Goal: Information Seeking & Learning: Learn about a topic

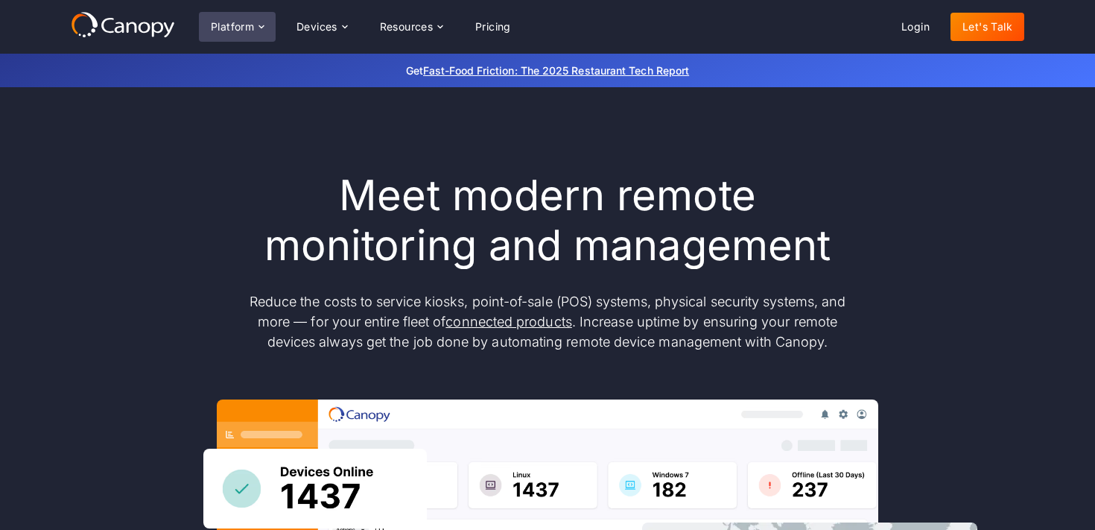
click at [247, 24] on div "Platform" at bounding box center [232, 27] width 43 height 10
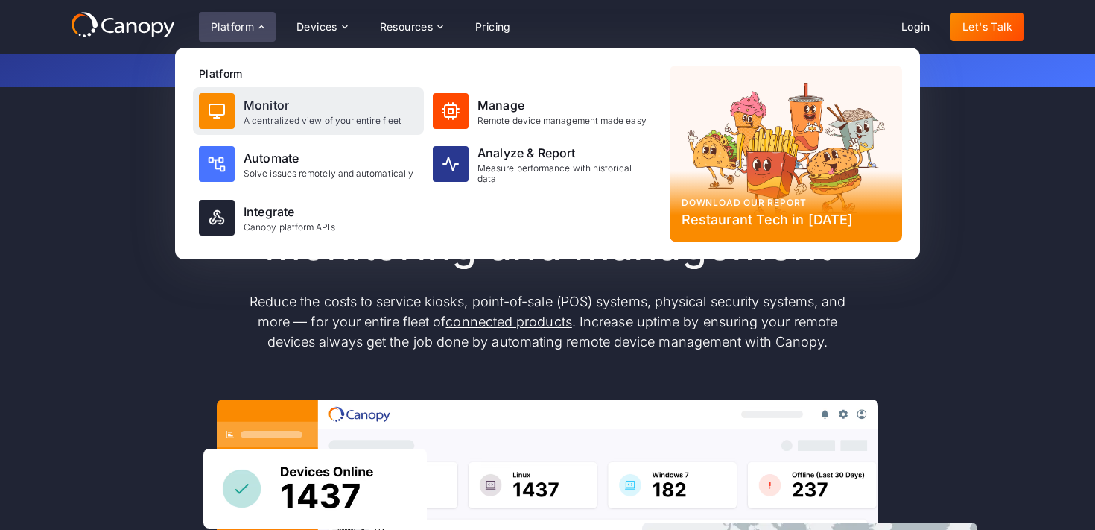
click at [279, 118] on div "A centralized view of your entire fleet" at bounding box center [323, 121] width 158 height 10
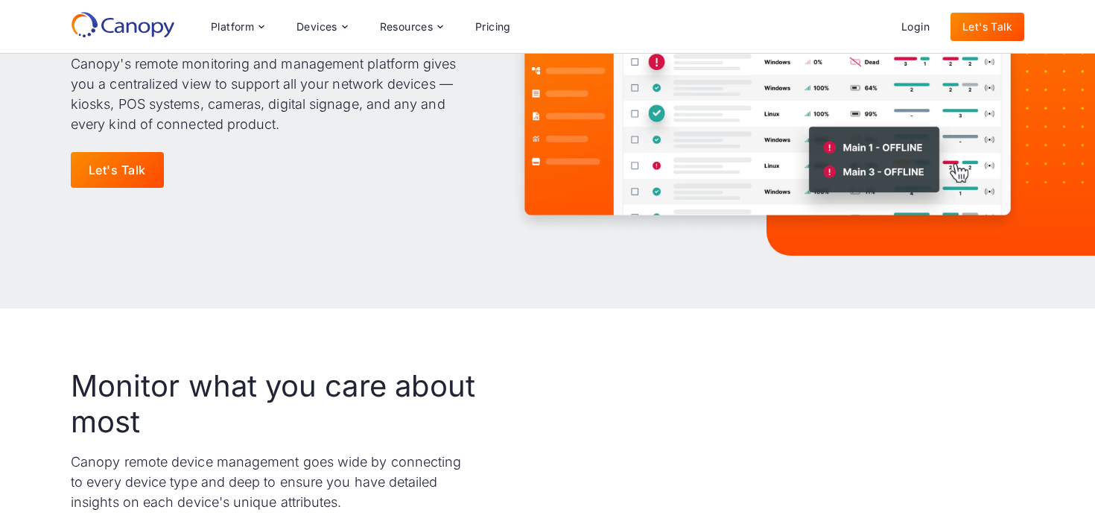
scroll to position [294, 0]
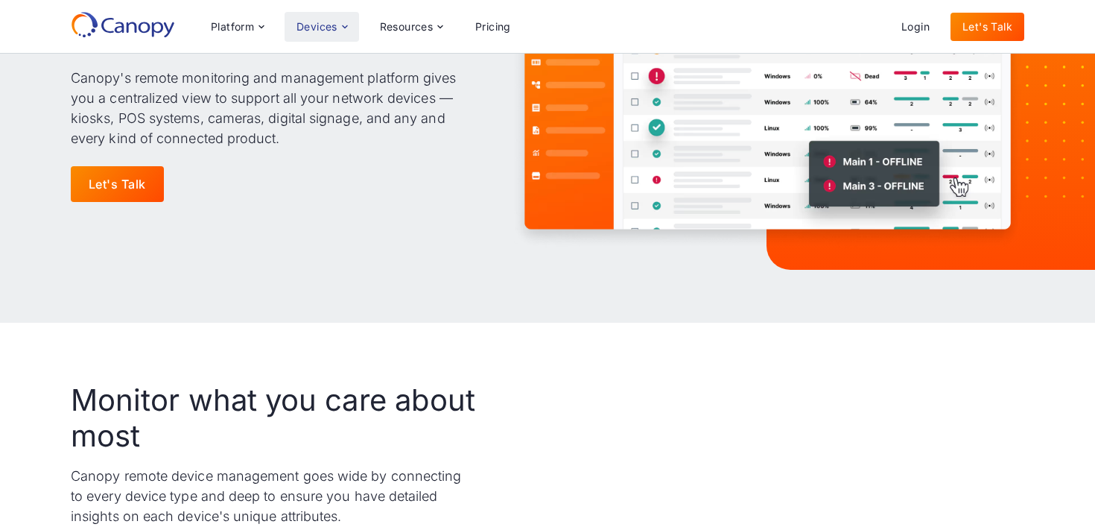
click at [330, 24] on div "Devices" at bounding box center [317, 27] width 41 height 10
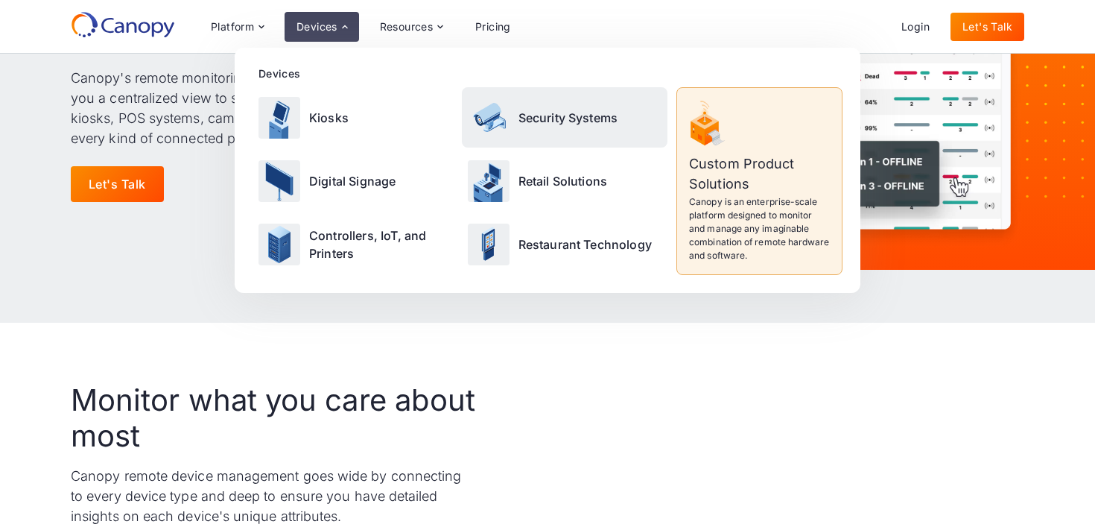
click at [572, 127] on div "Security Systems" at bounding box center [565, 117] width 206 height 60
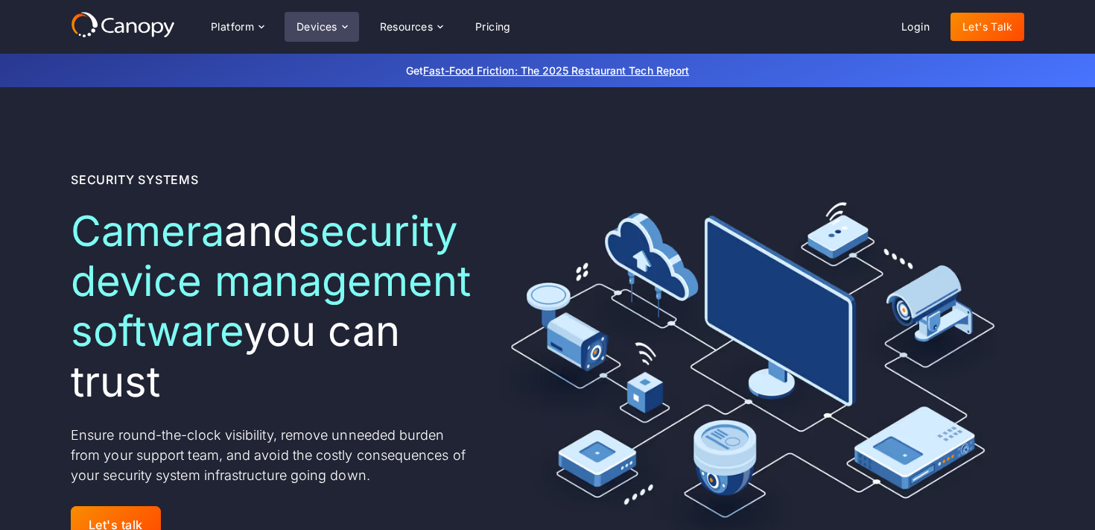
click at [294, 19] on div "Devices" at bounding box center [322, 27] width 75 height 30
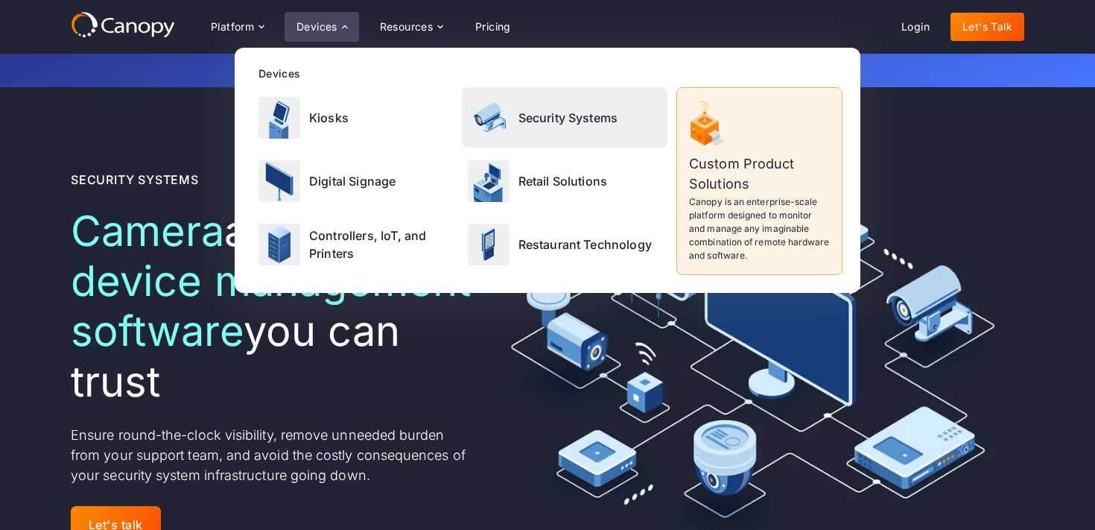
click at [533, 109] on p "Security Systems" at bounding box center [569, 118] width 100 height 18
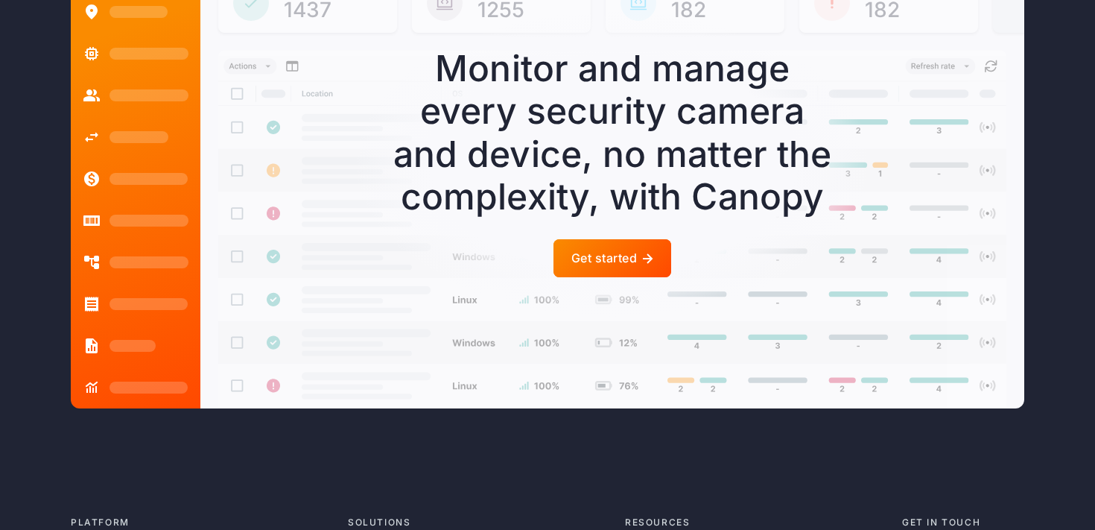
scroll to position [4111, 0]
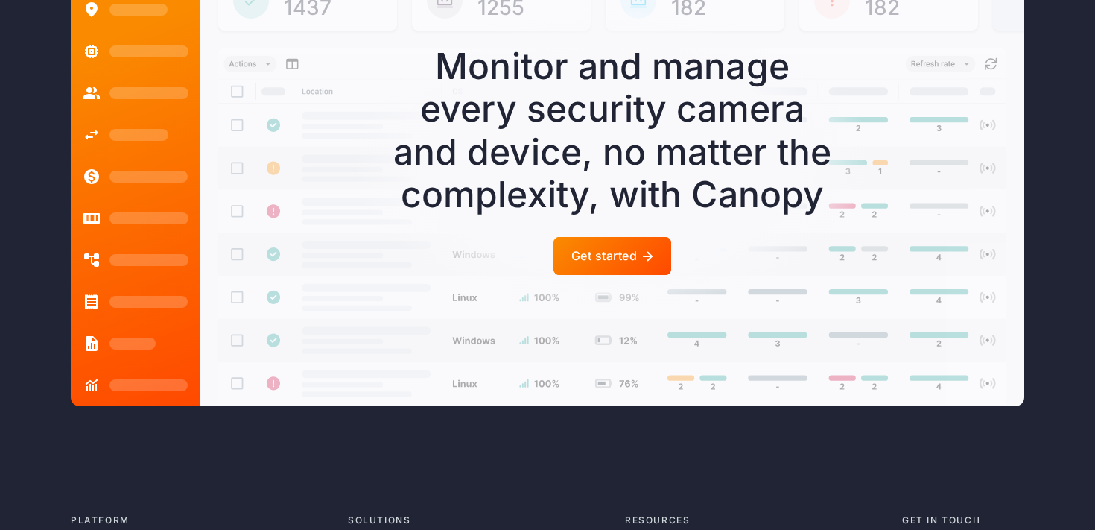
click at [632, 275] on div at bounding box center [613, 256] width 118 height 38
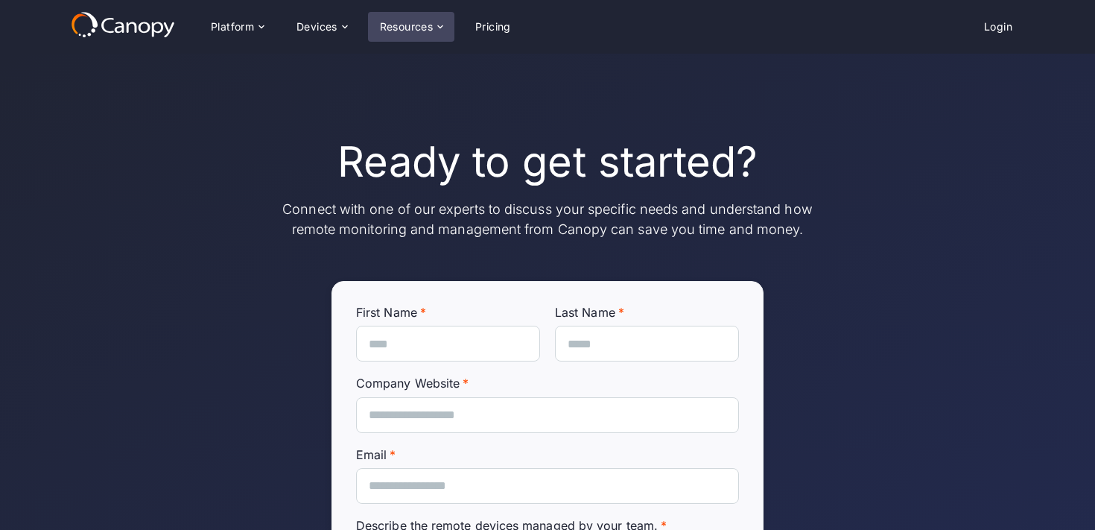
click at [406, 22] on div "Resources" at bounding box center [407, 27] width 54 height 10
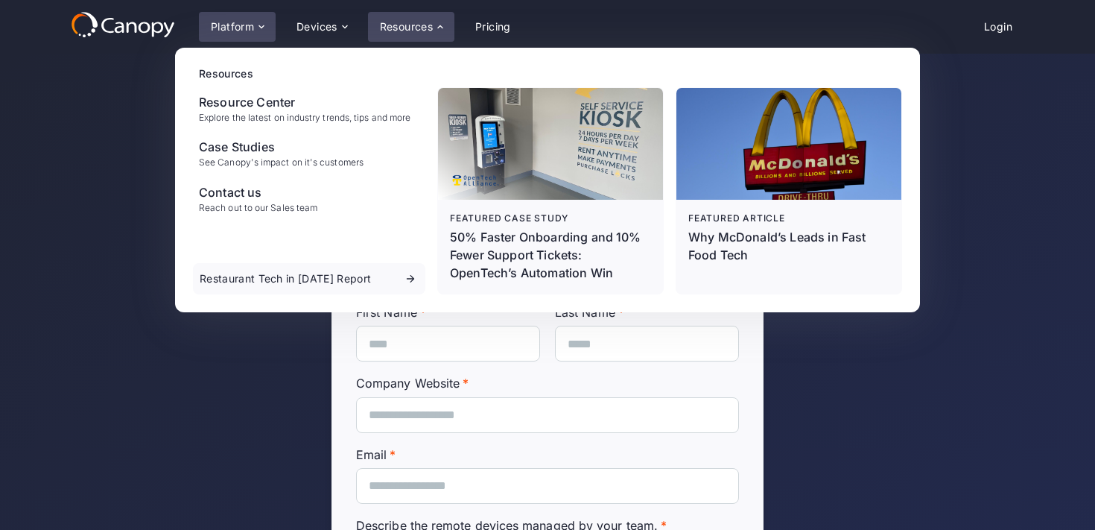
click at [235, 31] on div "Platform" at bounding box center [232, 27] width 43 height 10
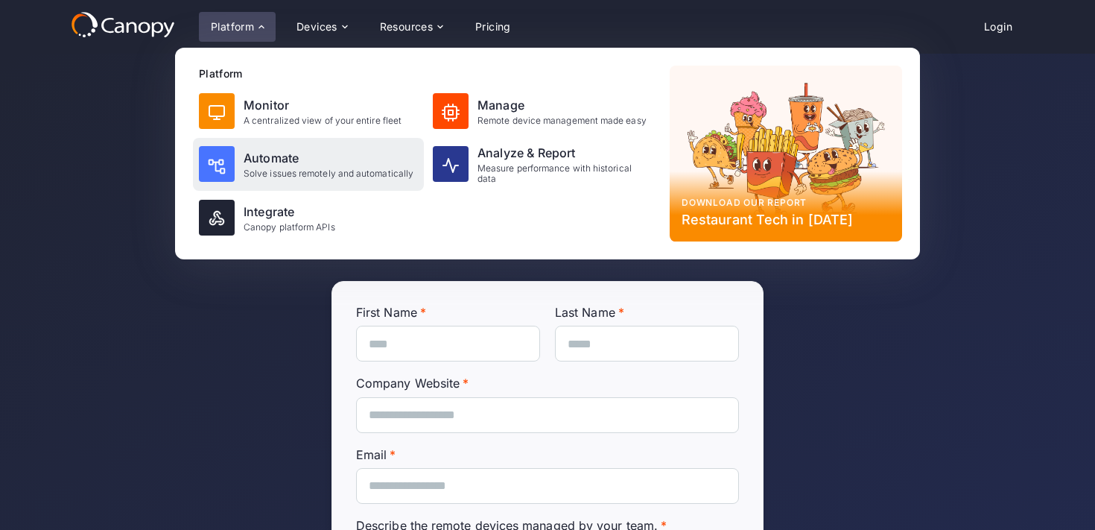
click at [380, 160] on div "Automate" at bounding box center [329, 158] width 170 height 18
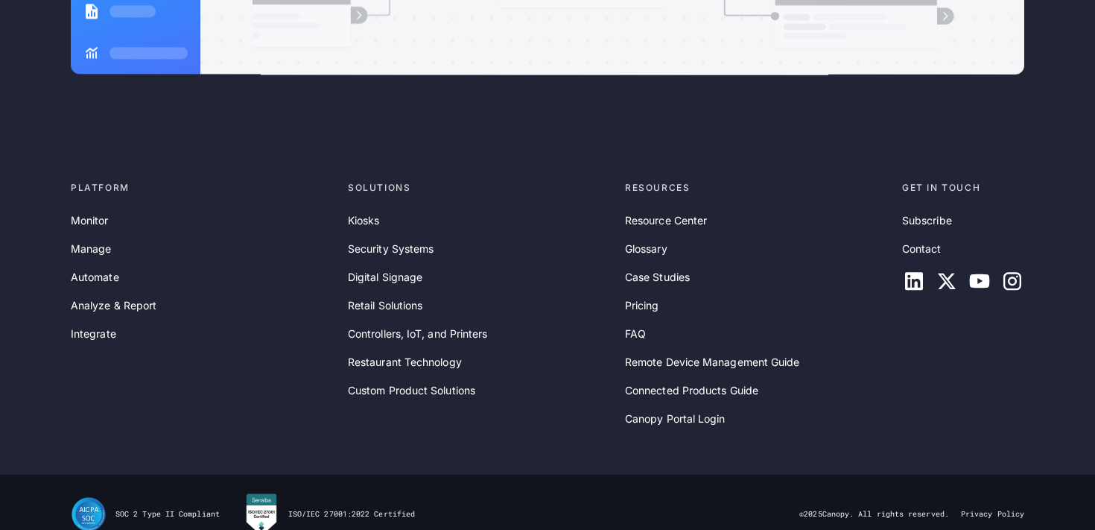
scroll to position [4112, 0]
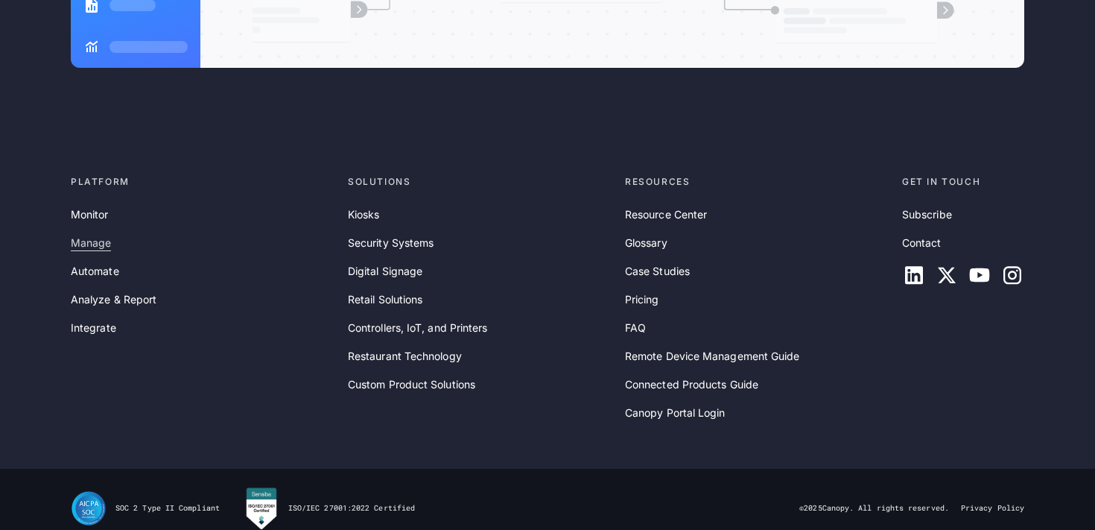
click at [88, 235] on link "Manage" at bounding box center [91, 243] width 40 height 16
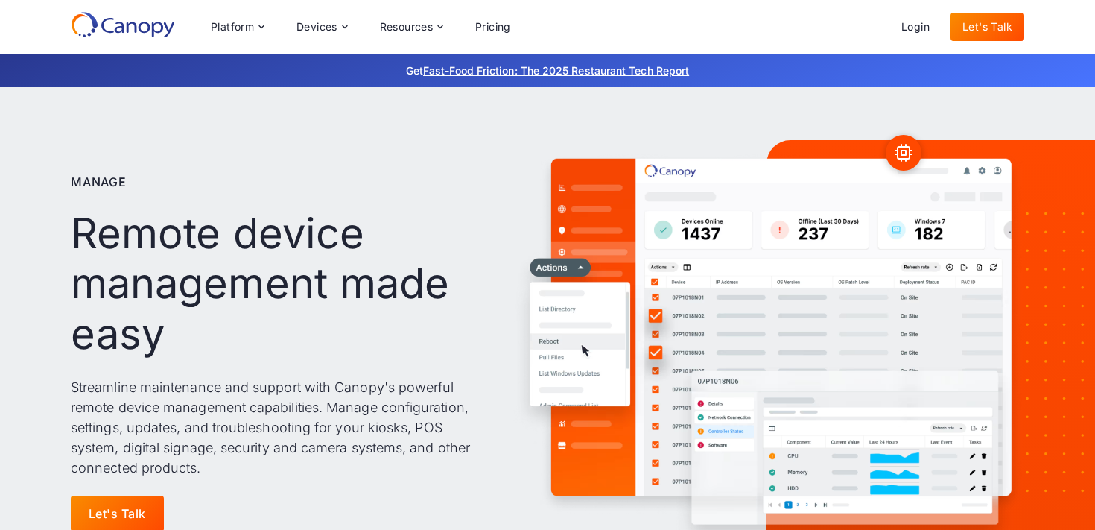
click at [124, 19] on icon at bounding box center [123, 24] width 104 height 27
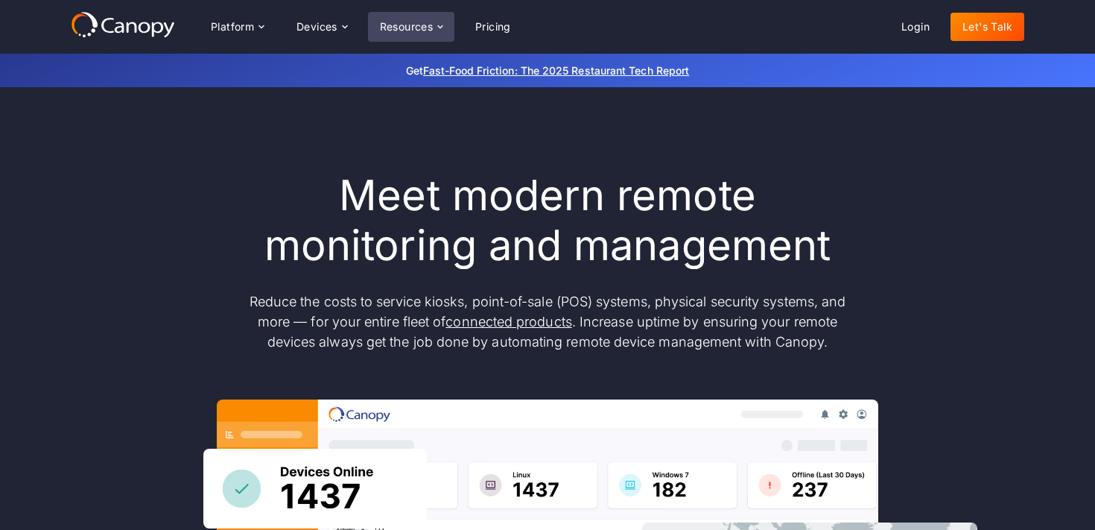
click at [442, 22] on icon at bounding box center [440, 27] width 12 height 12
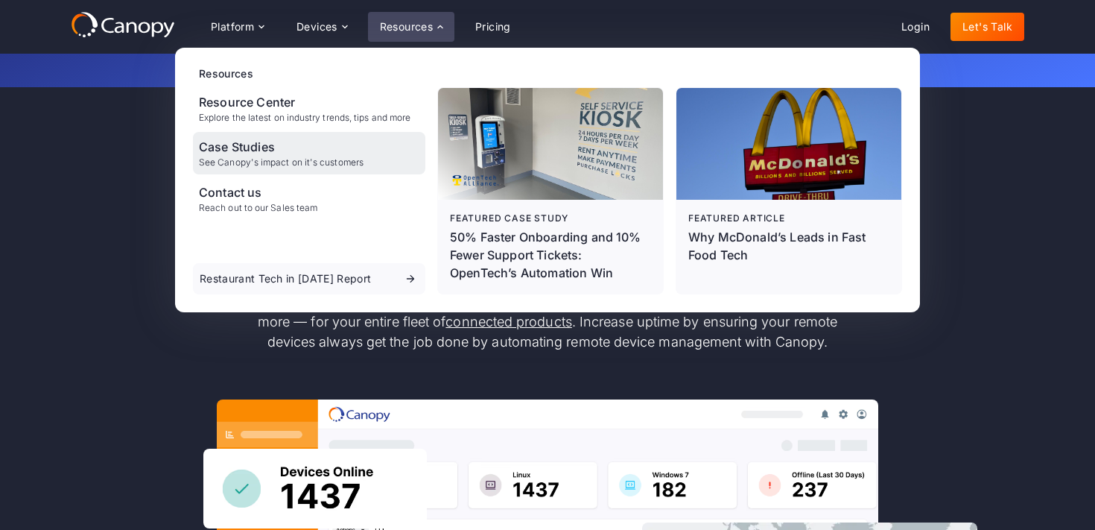
click at [278, 151] on div "Case Studies" at bounding box center [281, 147] width 165 height 18
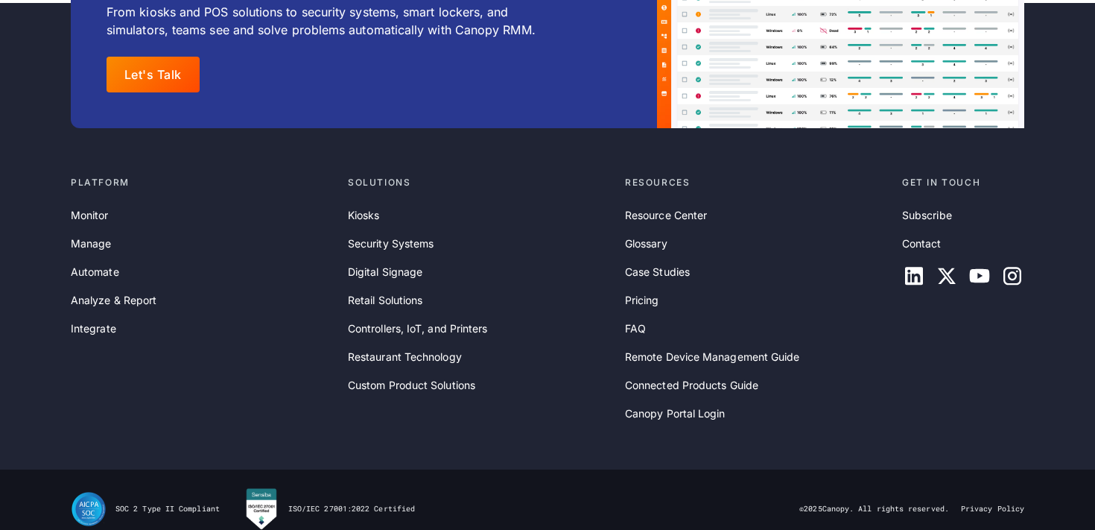
scroll to position [2651, 0]
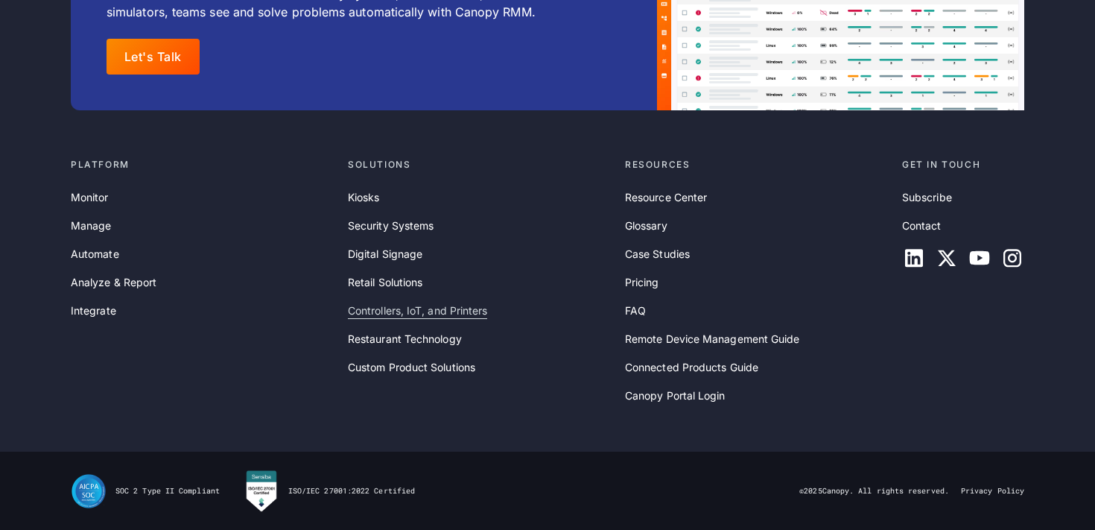
click at [397, 309] on link "Controllers, IoT, and Printers" at bounding box center [417, 311] width 139 height 16
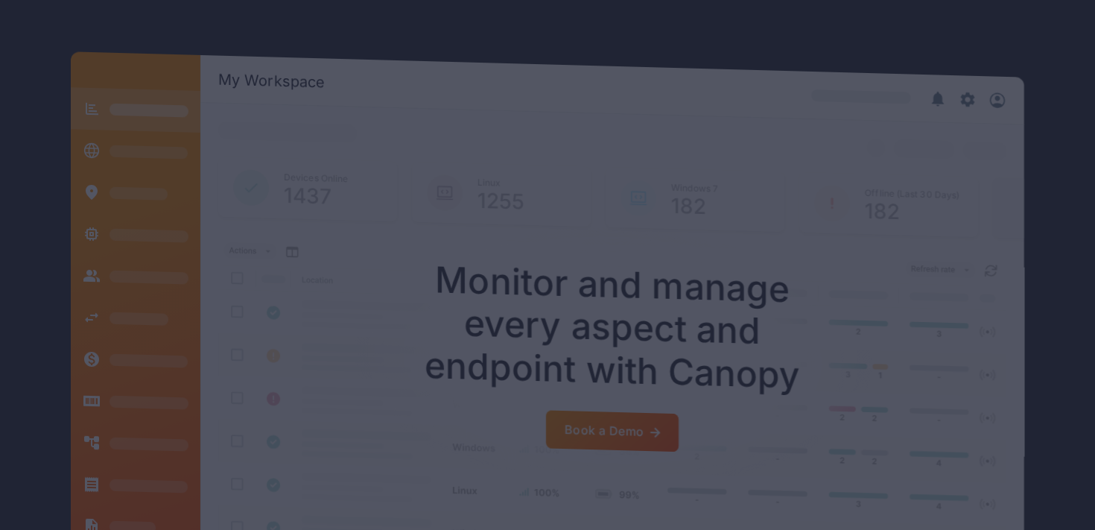
scroll to position [4304, 0]
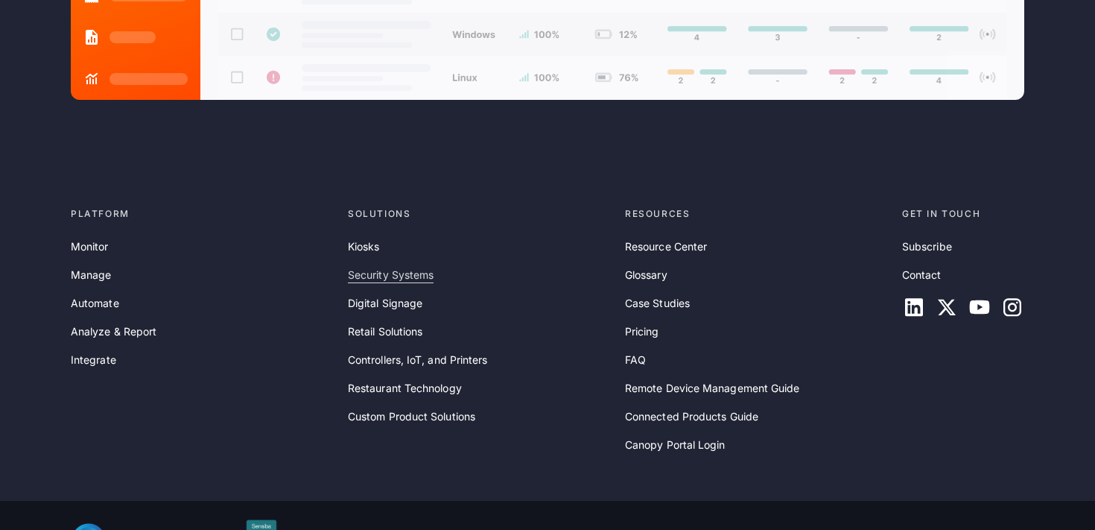
click at [395, 267] on link "Security Systems" at bounding box center [391, 275] width 86 height 16
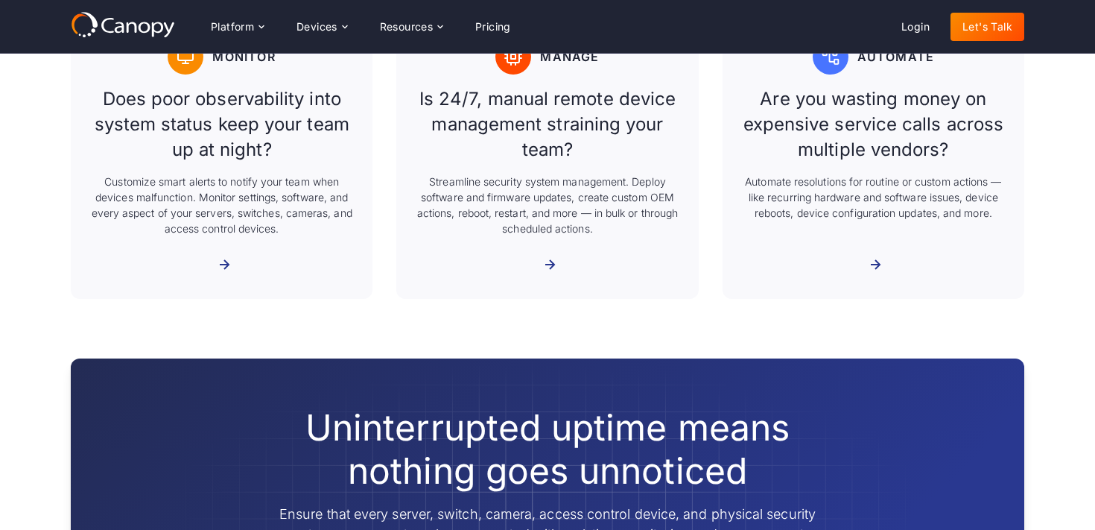
scroll to position [895, 0]
click at [214, 272] on div "More about Monitor" at bounding box center [214, 265] width 0 height 14
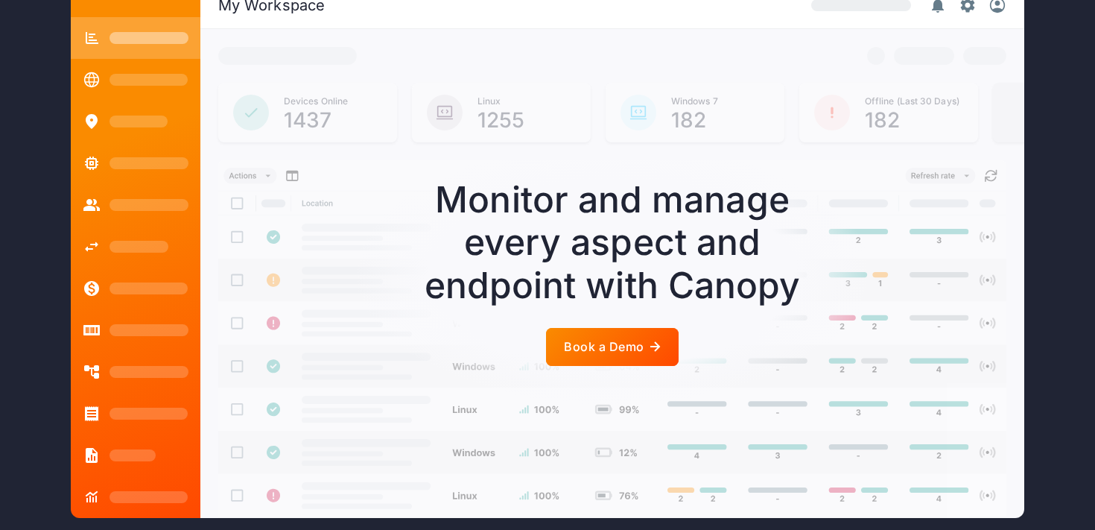
scroll to position [3458, 0]
